Goal: Transaction & Acquisition: Purchase product/service

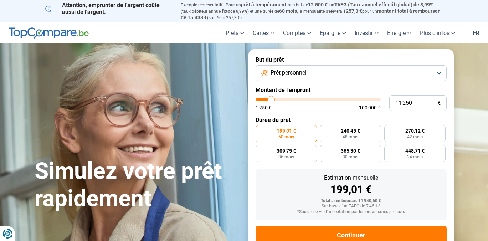
type input "25 750"
type input "25750"
type input "31 500"
type input "31500"
type input "34 750"
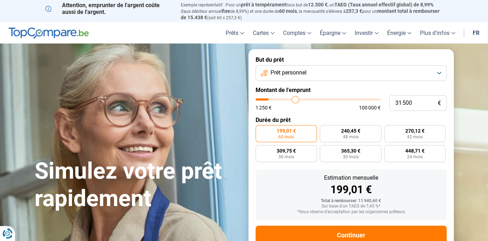
type input "34750"
type input "35 250"
type input "35250"
type input "42 750"
type input "42750"
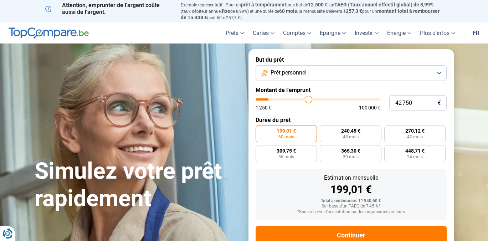
type input "46 250"
type input "46250"
type input "48 500"
type input "48500"
type input "50 000"
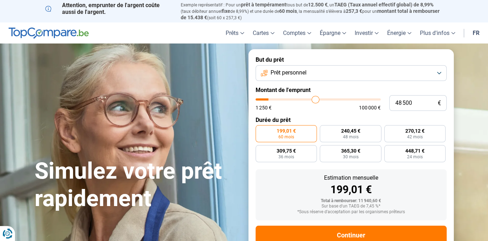
type input "50000"
type input "50 750"
type input "50750"
type input "52 000"
type input "52000"
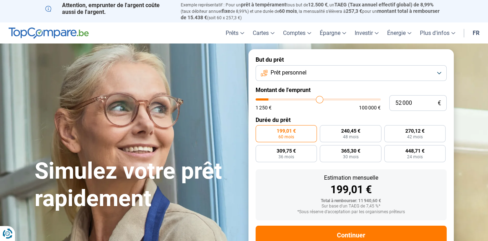
type input "53 500"
type input "53500"
type input "54 750"
type input "54750"
type input "55 250"
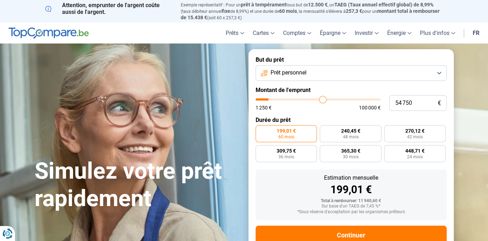
type input "55250"
type input "55 500"
type input "55500"
type input "55 750"
type input "55750"
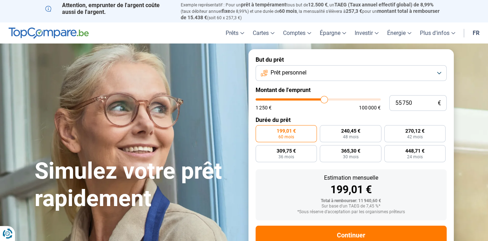
type input "56 000"
type input "56000"
type input "56 250"
type input "56250"
type input "56 750"
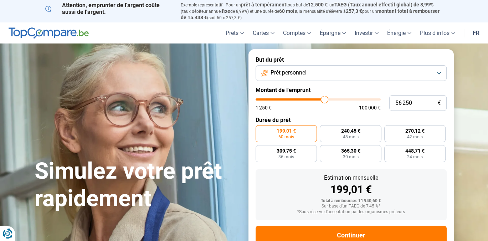
type input "56750"
type input "57 500"
type input "57500"
type input "58 000"
type input "58000"
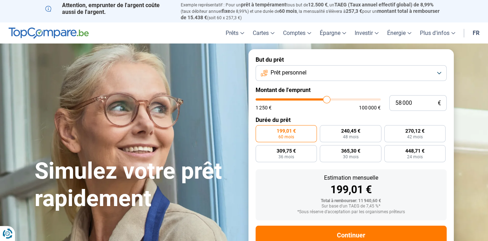
type input "59 000"
type input "59000"
type input "60 000"
type input "60000"
type input "60 500"
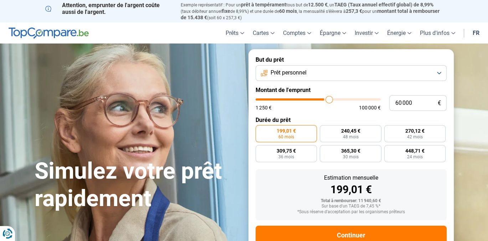
type input "60500"
type input "61 000"
type input "61000"
type input "61 750"
type input "61750"
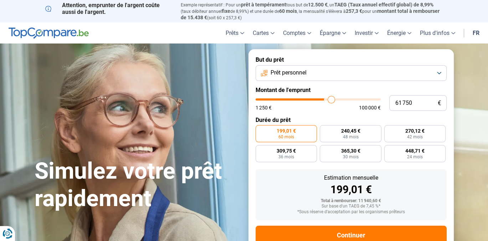
type input "62 250"
type input "62250"
type input "62 500"
type input "62500"
type input "60 000"
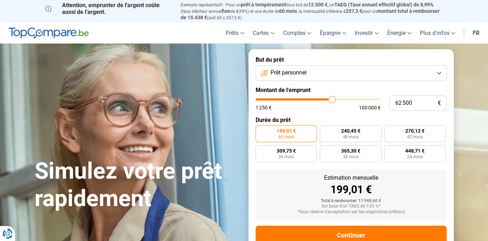
type input "60000"
type input "59 250"
type input "59250"
type input "58 500"
type input "58500"
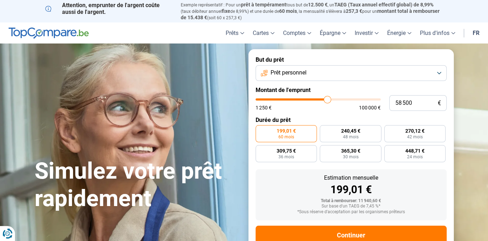
type input "58 250"
type input "58250"
type input "57 500"
type input "57500"
type input "56 750"
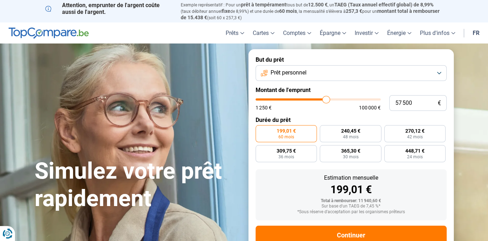
type input "56750"
type input "56 500"
type input "56500"
type input "56 250"
type input "56250"
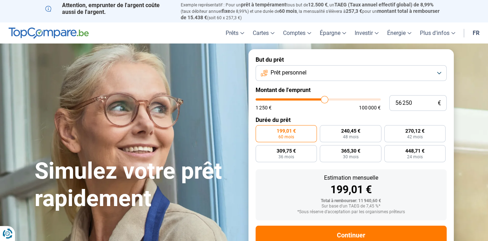
type input "56 000"
type input "56000"
type input "55 750"
type input "55750"
type input "55 500"
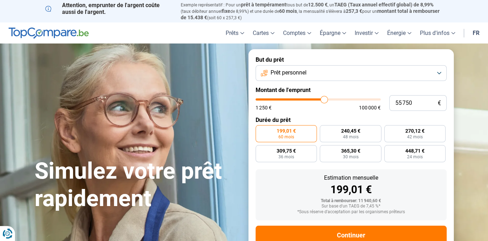
type input "55500"
type input "55 250"
type input "55250"
type input "54 750"
type input "54750"
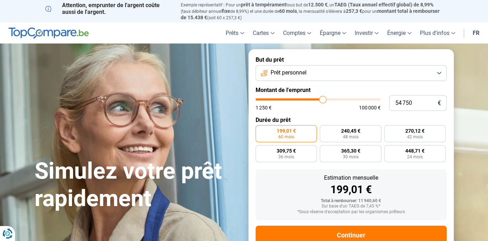
type input "54 500"
type input "54500"
type input "54 000"
type input "54000"
type input "53 750"
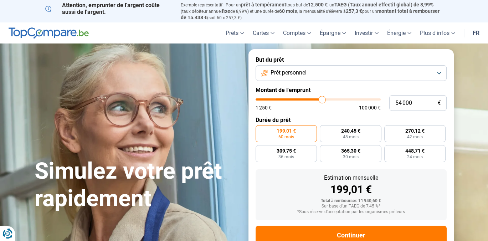
type input "53750"
type input "53 250"
type input "53250"
type input "53 000"
type input "53000"
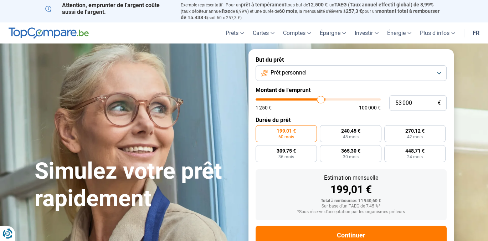
type input "52 750"
type input "52750"
type input "52 500"
type input "52500"
type input "52 250"
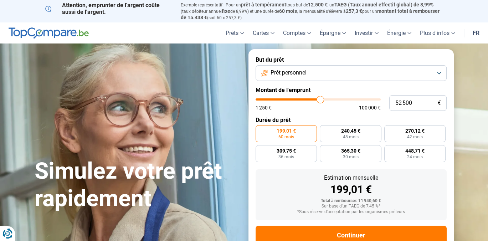
type input "52250"
type input "52 000"
type input "52000"
type input "51 750"
type input "51750"
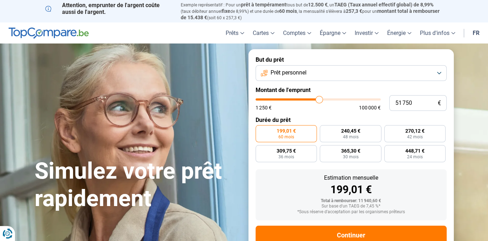
type input "51 500"
type input "51500"
type input "51 250"
type input "51250"
type input "51 000"
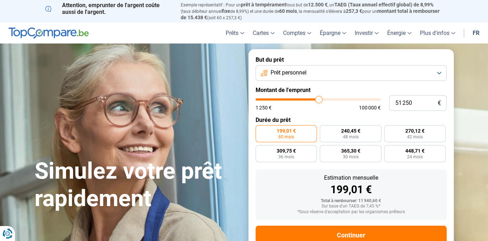
type input "51000"
type input "50 500"
type input "50500"
type input "50 250"
type input "50250"
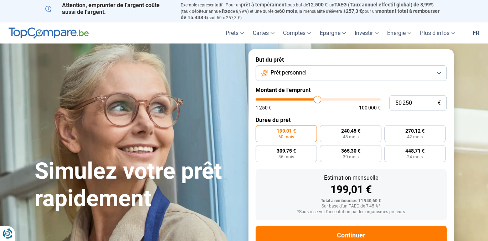
type input "50 000"
type input "50000"
type input "49 750"
type input "49750"
type input "49 500"
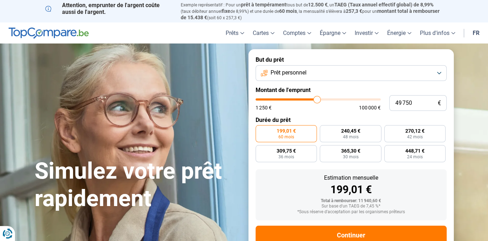
type input "49500"
type input "49 250"
type input "49250"
type input "49 000"
type input "49000"
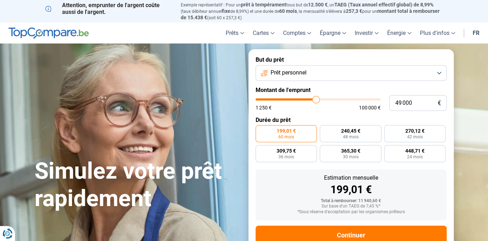
type input "48 750"
type input "48750"
type input "48 250"
type input "48250"
type input "48 000"
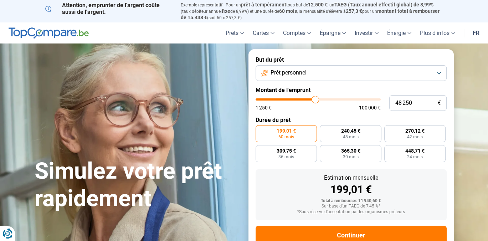
type input "48000"
type input "47 750"
type input "47750"
type input "47 500"
type input "47500"
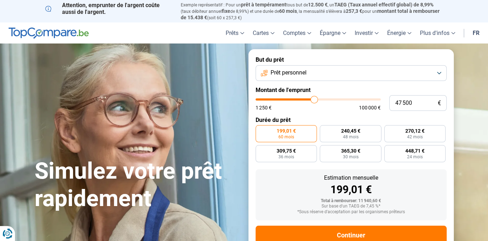
type input "47 250"
type input "47250"
type input "47 000"
type input "47000"
type input "46 750"
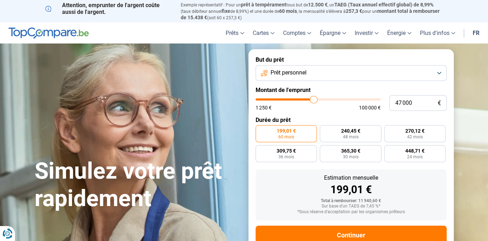
type input "46750"
type input "46 500"
type input "46500"
type input "46 250"
type input "46250"
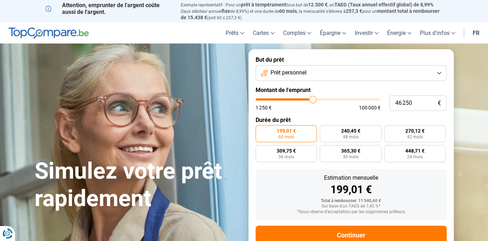
type input "46 000"
type input "46000"
type input "45 750"
type input "45750"
type input "45 500"
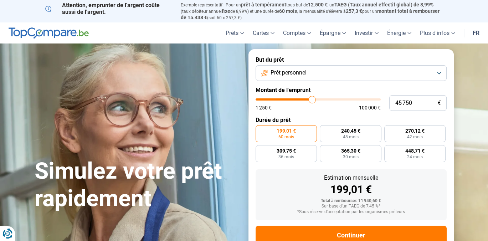
type input "45500"
type input "45 250"
type input "45250"
type input "45 000"
type input "45000"
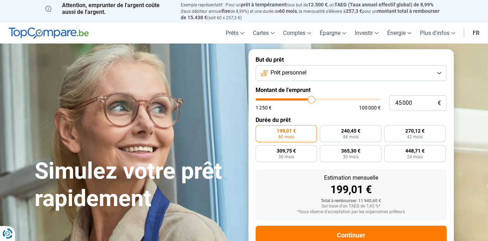
type input "44 750"
type input "44750"
type input "44 500"
type input "44500"
type input "44 250"
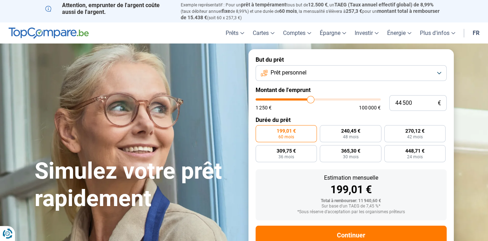
type input "44250"
type input "44 000"
type input "44000"
type input "43 750"
type input "43750"
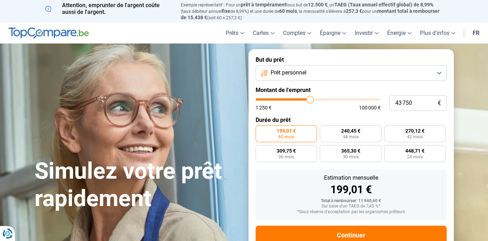
type input "43 500"
type input "43500"
type input "43 250"
type input "43250"
type input "43 000"
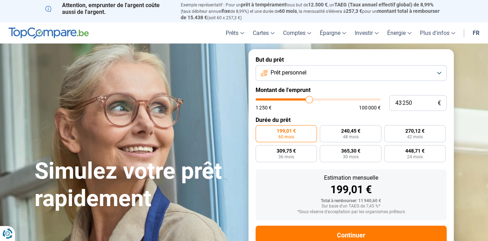
type input "43000"
type input "42 750"
type input "42750"
type input "42 500"
type input "42500"
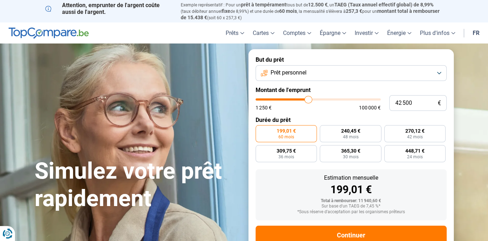
type input "42 250"
type input "42250"
type input "42 000"
type input "42000"
type input "41 750"
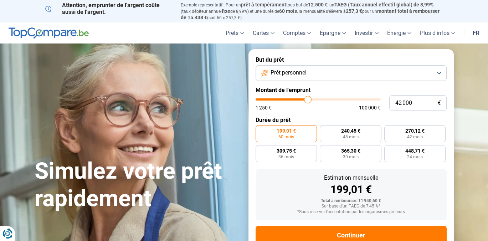
type input "41750"
type input "41 250"
type input "41250"
type input "41 000"
type input "41000"
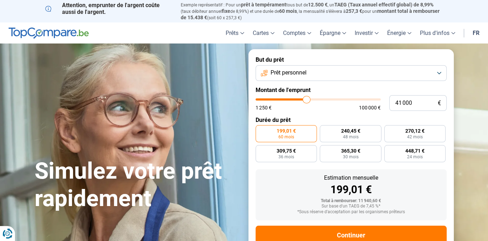
type input "40 750"
type input "40750"
type input "40 500"
type input "40500"
type input "40 250"
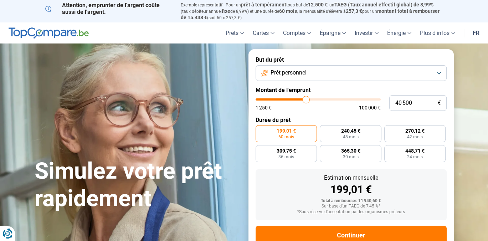
type input "40250"
type input "40 000"
type input "40000"
type input "39 750"
type input "39750"
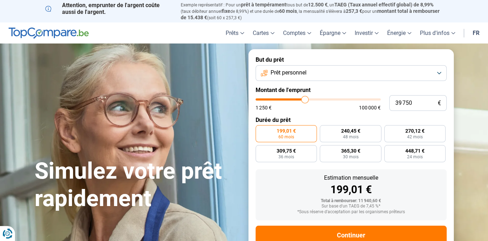
type input "40 000"
type input "40000"
type input "40 250"
type input "40250"
type input "39 750"
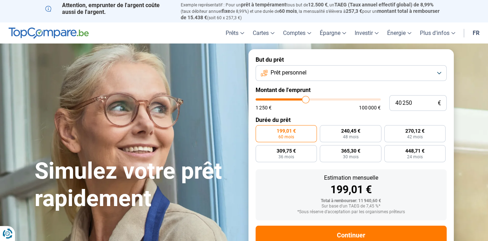
type input "39750"
type input "39 500"
type input "39500"
type input "39 250"
type input "39250"
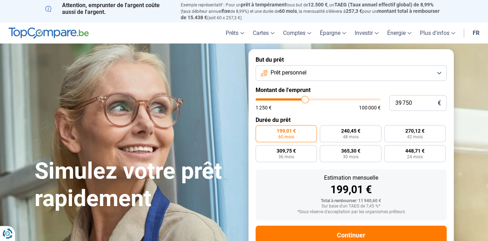
click at [306, 101] on input "range" at bounding box center [318, 99] width 125 height 2
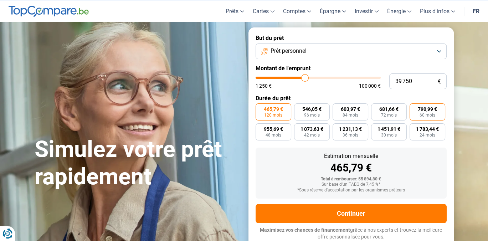
scroll to position [76, 0]
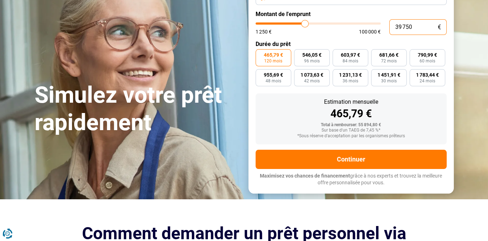
drag, startPoint x: 422, startPoint y: 40, endPoint x: 369, endPoint y: 30, distance: 54.5
click at [369, 29] on form "But du prêt Prêt personnel Montant de l'emprunt 39 750 € 1 250 € 100 000 € Duré…" at bounding box center [351, 83] width 205 height 220
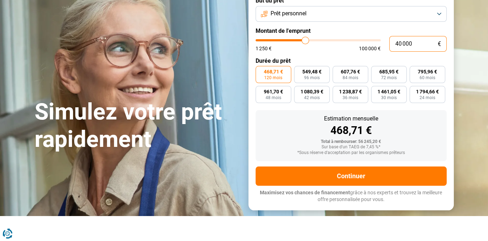
scroll to position [40, 0]
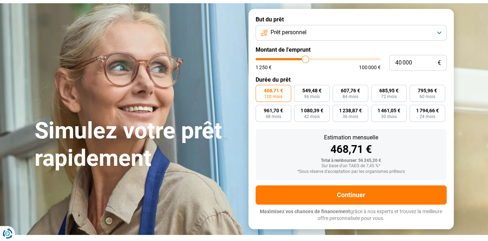
click at [427, 155] on div "468,71 €" at bounding box center [351, 149] width 180 height 11
click at [431, 99] on span "60 mois" at bounding box center [428, 97] width 16 height 4
click at [415, 90] on input "795,96 € 60 mois" at bounding box center [412, 87] width 5 height 5
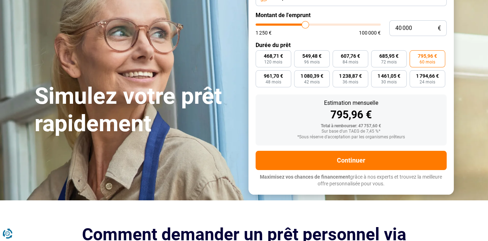
scroll to position [76, 0]
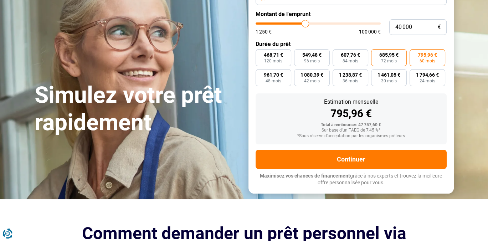
click at [391, 63] on span "72 mois" at bounding box center [389, 61] width 16 height 4
click at [376, 54] on input "685,95 € 72 mois" at bounding box center [373, 51] width 5 height 5
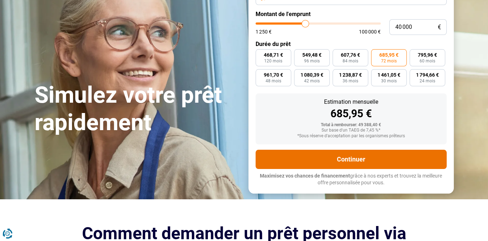
click at [362, 169] on button "Continuer" at bounding box center [351, 159] width 191 height 19
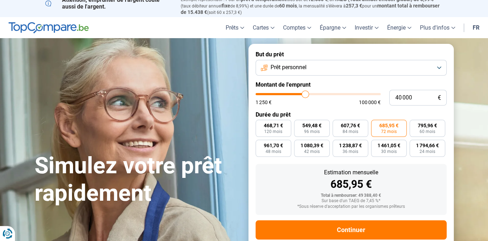
scroll to position [0, 0]
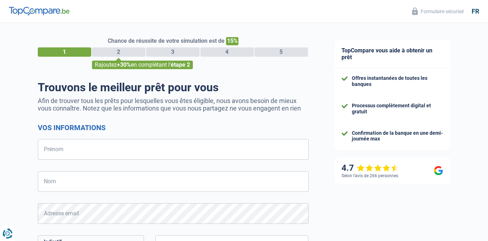
select select "32"
